Goal: Complete application form

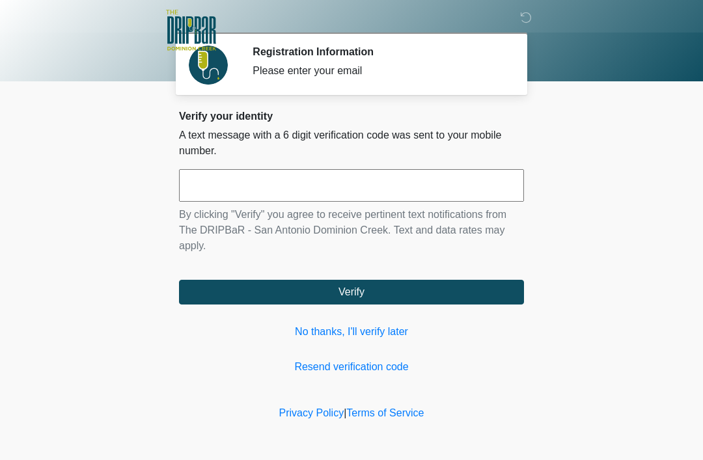
click at [383, 329] on link "No thanks, I'll verify later" at bounding box center [351, 332] width 345 height 16
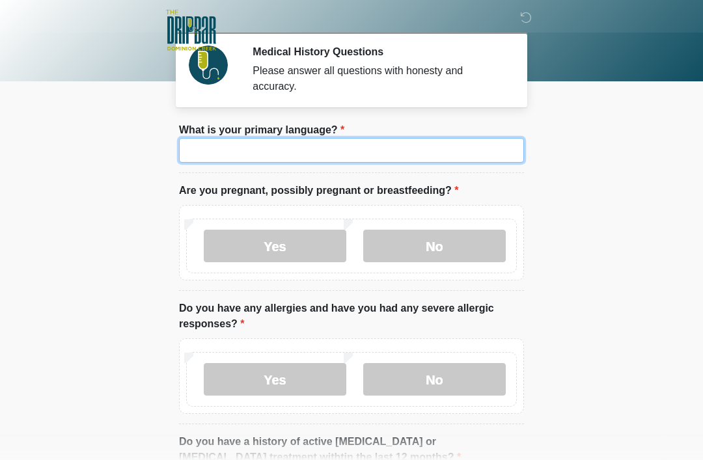
click at [467, 146] on input "What is your primary language?" at bounding box center [351, 150] width 345 height 25
type input "*******"
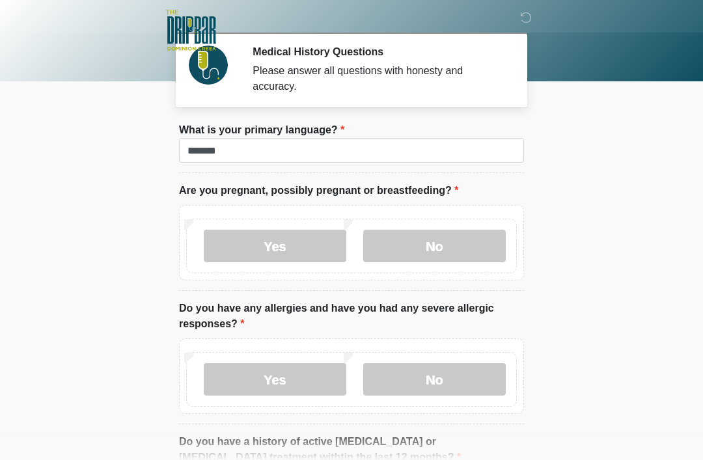
click at [452, 245] on label "No" at bounding box center [434, 246] width 142 height 33
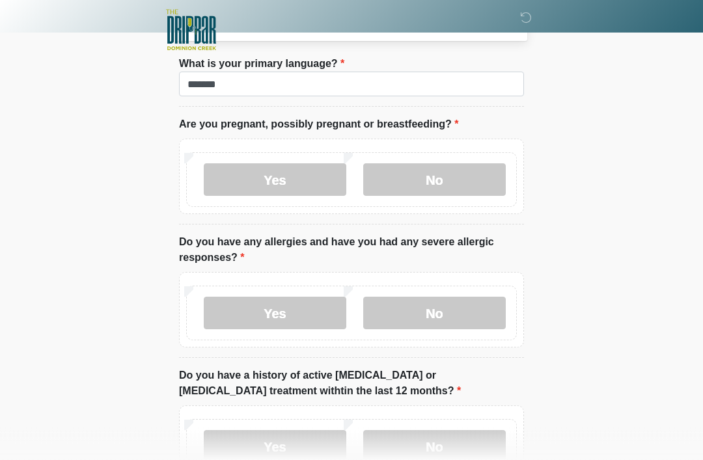
click at [458, 325] on label "No" at bounding box center [434, 313] width 142 height 33
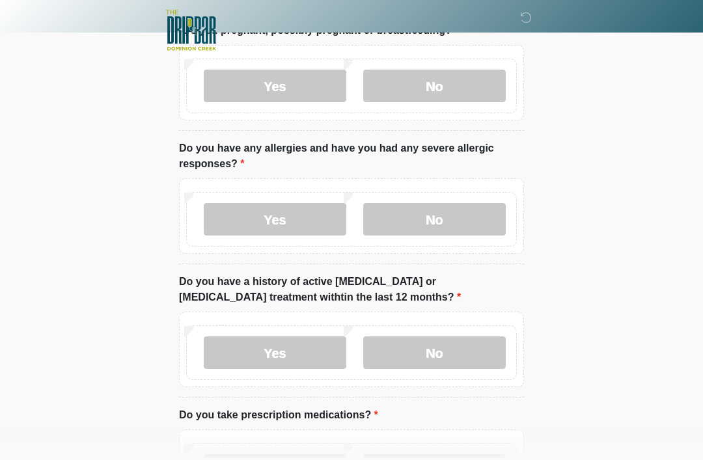
scroll to position [161, 0]
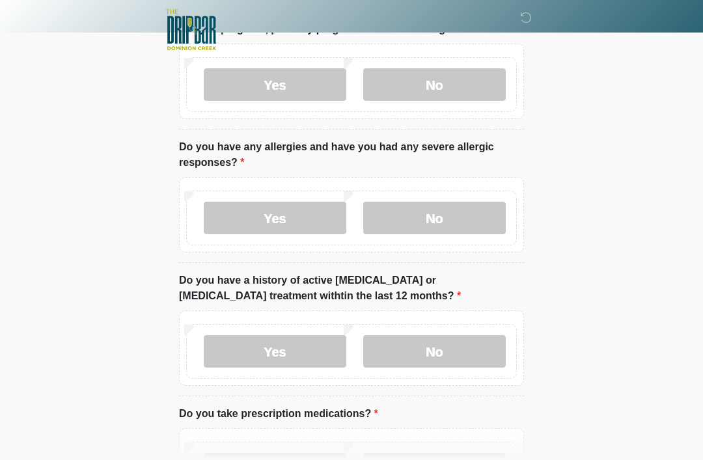
click at [483, 346] on label "No" at bounding box center [434, 352] width 142 height 33
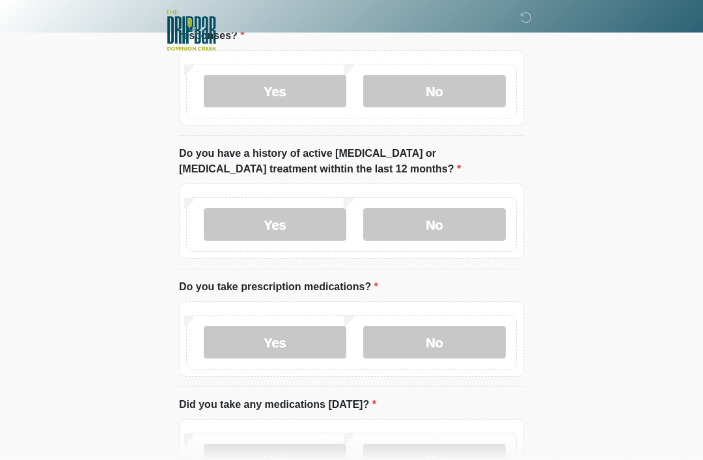
scroll to position [289, 0]
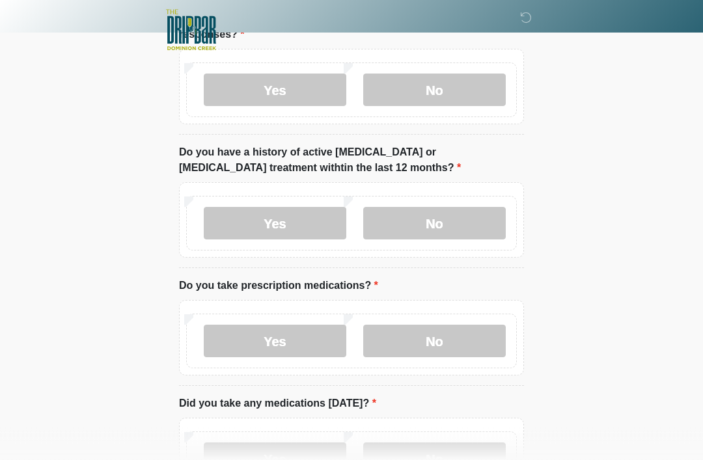
click at [463, 346] on label "No" at bounding box center [434, 341] width 142 height 33
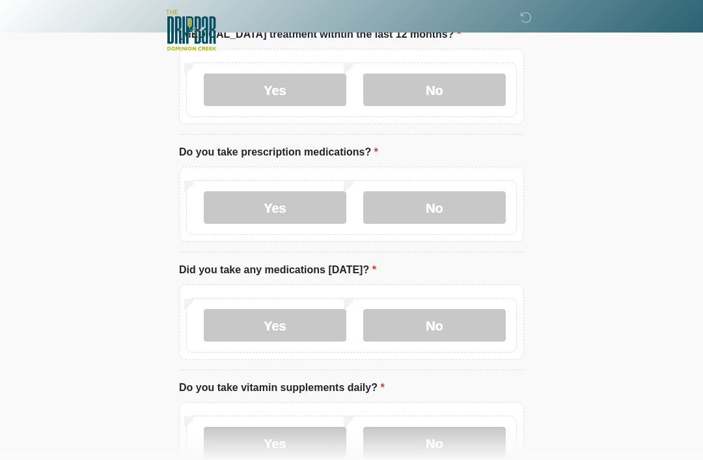
scroll to position [424, 0]
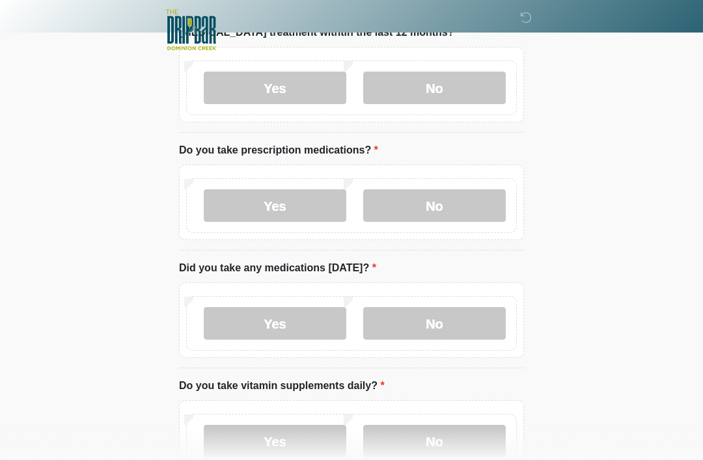
click at [469, 332] on label "No" at bounding box center [434, 324] width 142 height 33
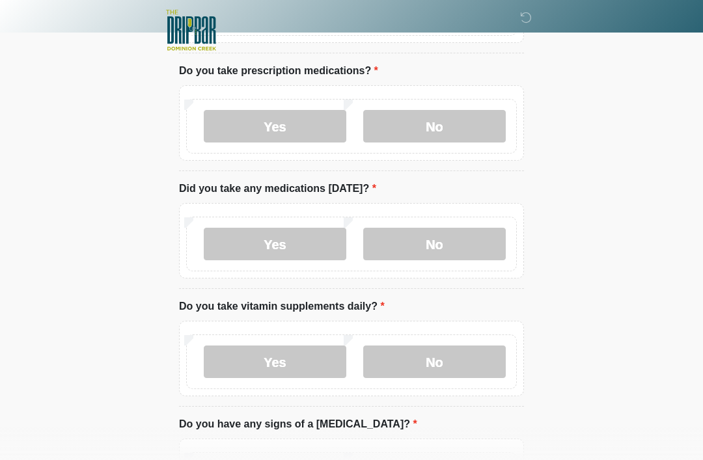
scroll to position [537, 0]
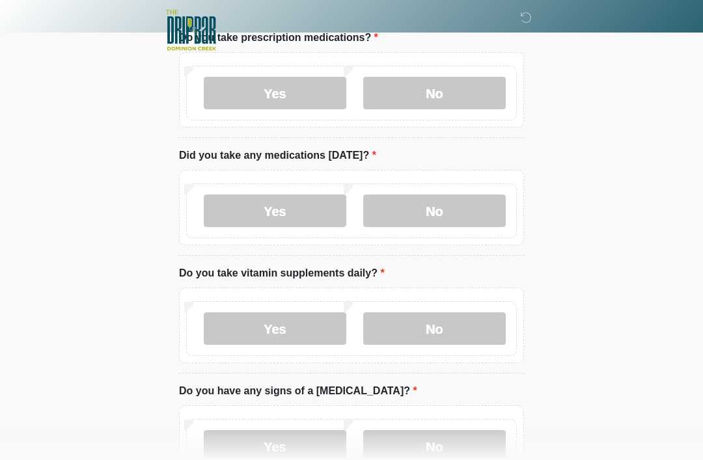
click at [475, 331] on label "No" at bounding box center [434, 328] width 142 height 33
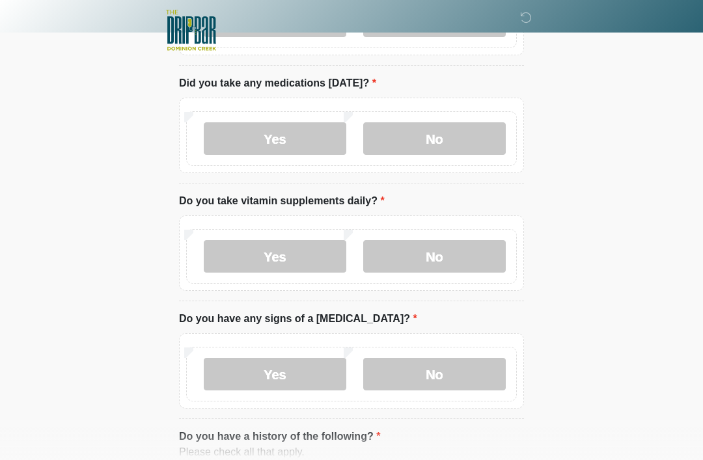
scroll to position [610, 0]
click at [308, 251] on label "Yes" at bounding box center [275, 255] width 142 height 33
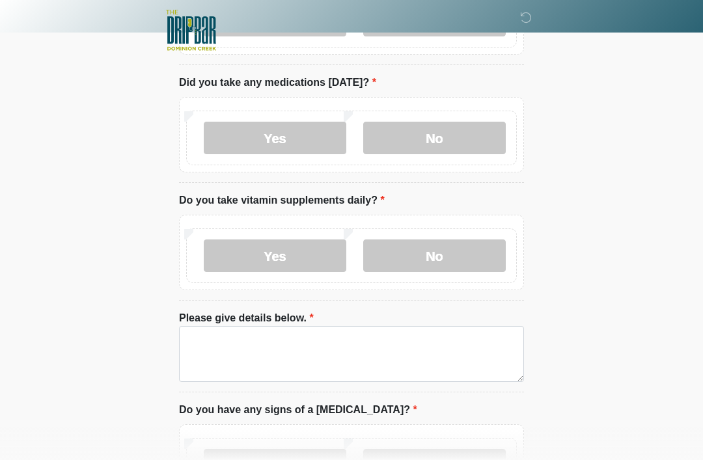
click at [452, 255] on label "No" at bounding box center [434, 255] width 142 height 33
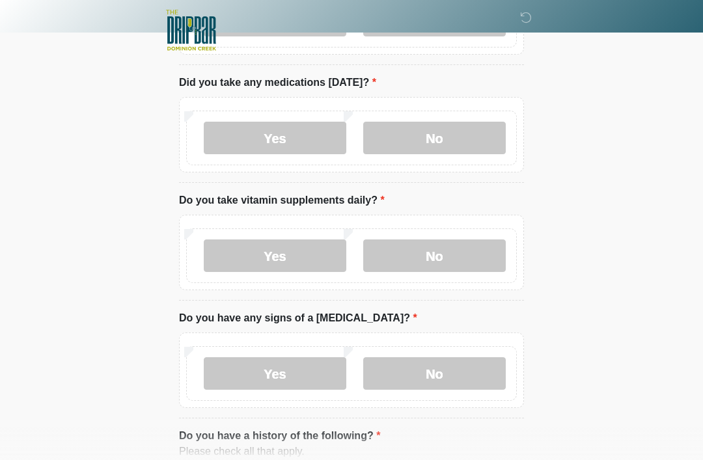
click at [318, 256] on label "Yes" at bounding box center [275, 255] width 142 height 33
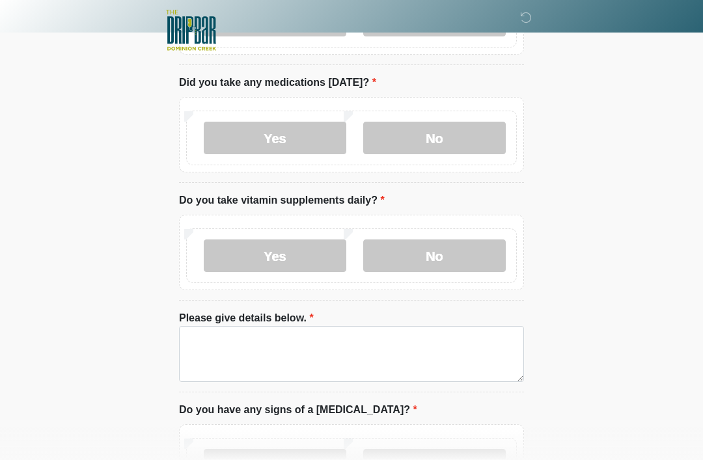
click at [459, 260] on label "No" at bounding box center [434, 255] width 142 height 33
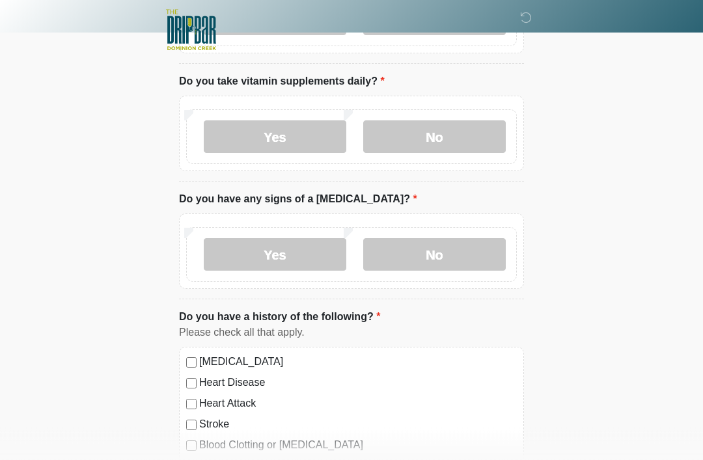
scroll to position [761, 0]
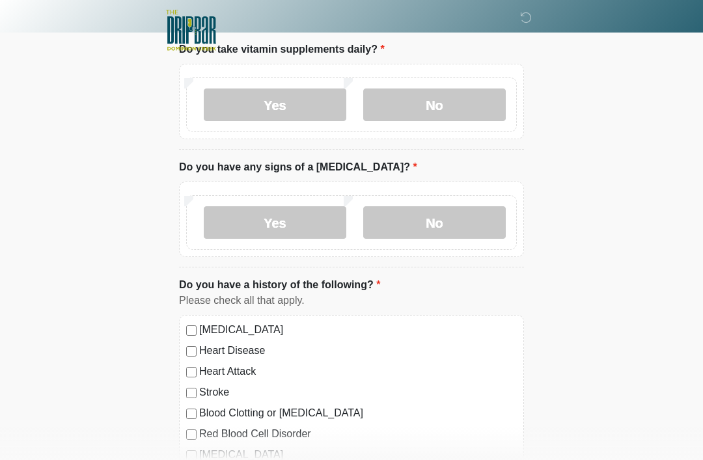
click at [474, 221] on label "No" at bounding box center [434, 222] width 142 height 33
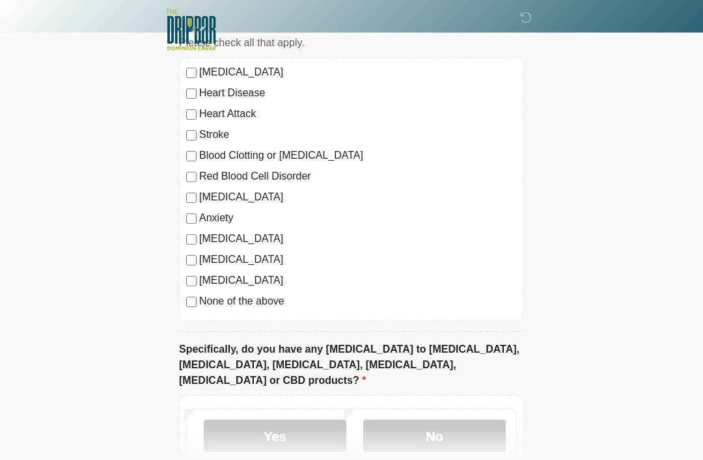
scroll to position [1041, 0]
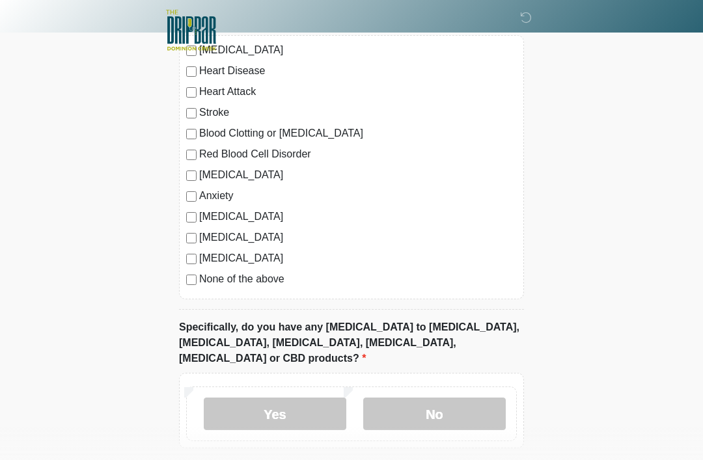
click at [452, 398] on label "No" at bounding box center [434, 414] width 142 height 33
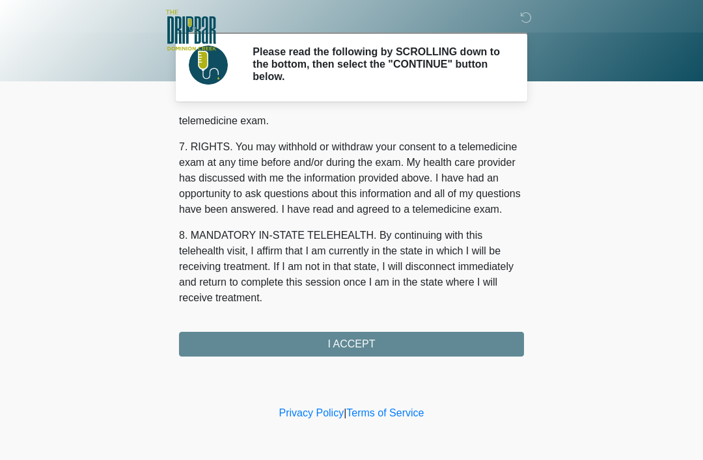
scroll to position [571, 0]
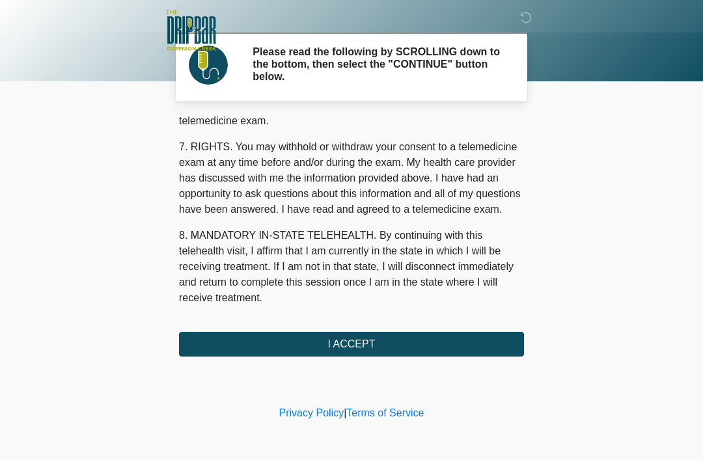
click at [441, 339] on button "I ACCEPT" at bounding box center [351, 344] width 345 height 25
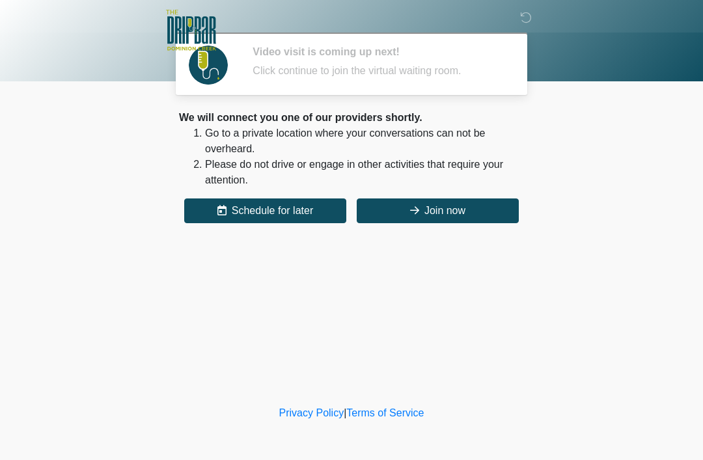
click at [459, 211] on button "Join now" at bounding box center [438, 210] width 162 height 25
